Goal: Transaction & Acquisition: Purchase product/service

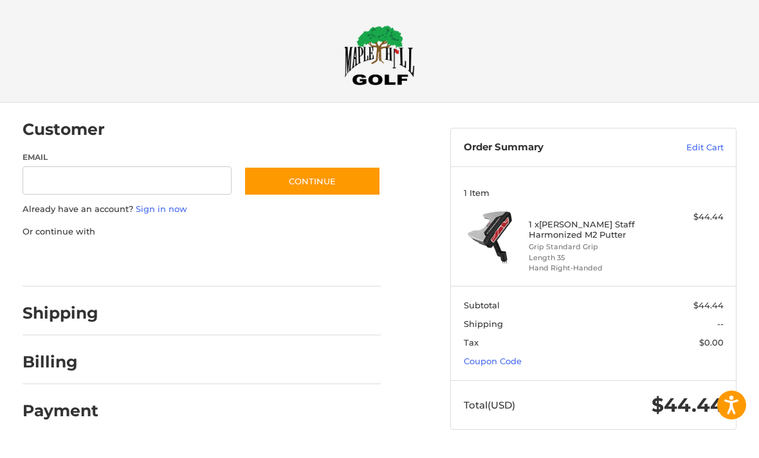
click at [503, 363] on link "Coupon Code" at bounding box center [493, 361] width 58 height 10
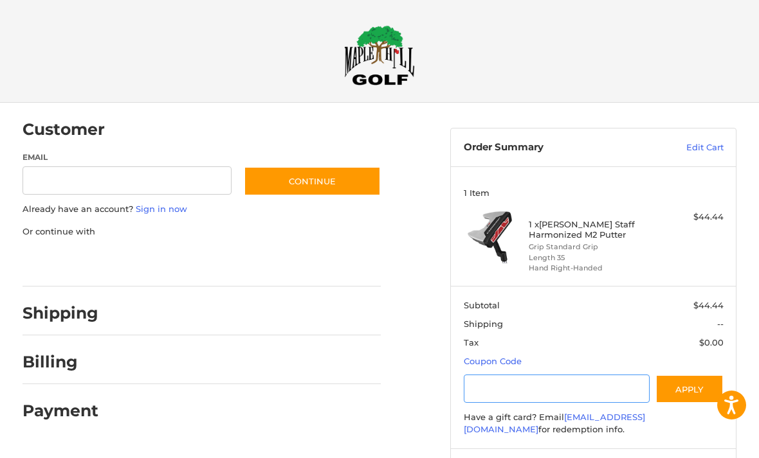
click at [495, 385] on input "Gift Certificate or Coupon Code" at bounding box center [557, 389] width 186 height 29
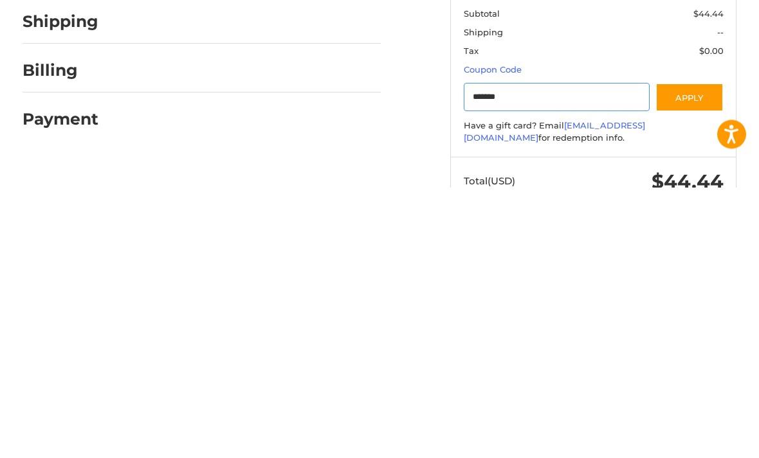
type input "*******"
click at [696, 354] on button "Apply" at bounding box center [689, 368] width 68 height 29
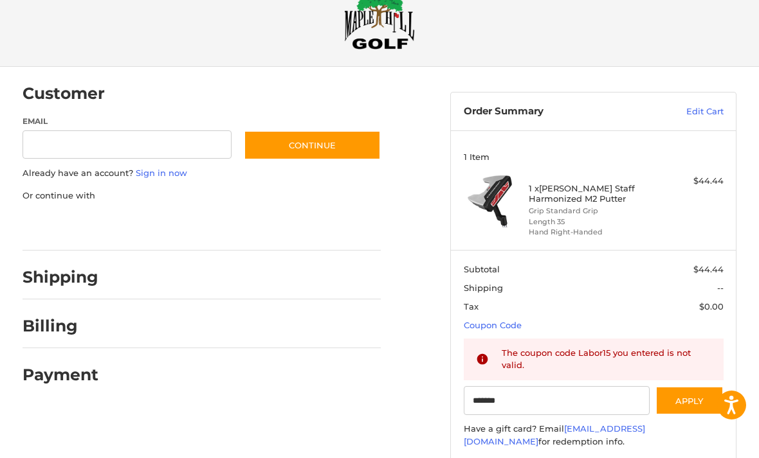
scroll to position [0, 0]
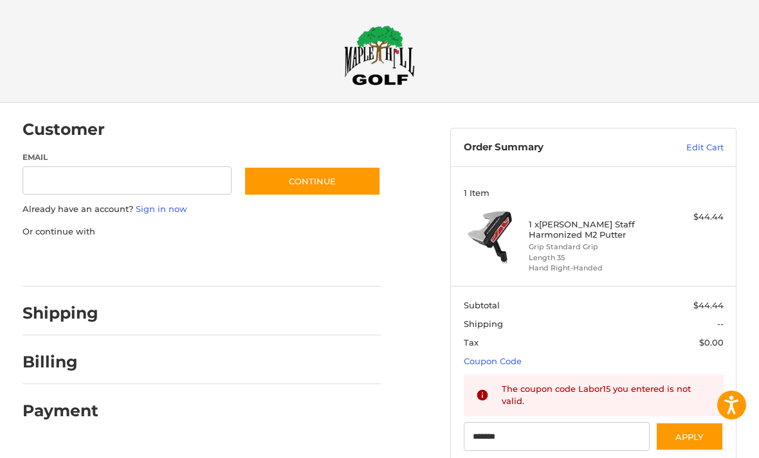
click at [381, 66] on img at bounding box center [379, 55] width 71 height 60
